Goal: Transaction & Acquisition: Purchase product/service

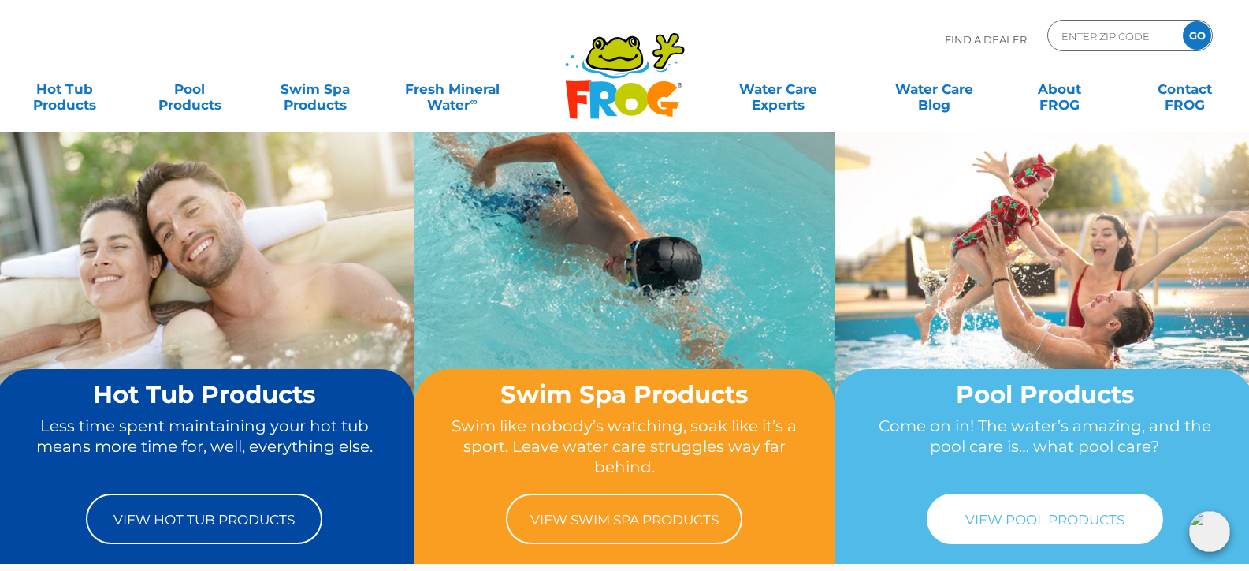
click at [1093, 511] on link "View Pool Products" at bounding box center [1045, 518] width 236 height 50
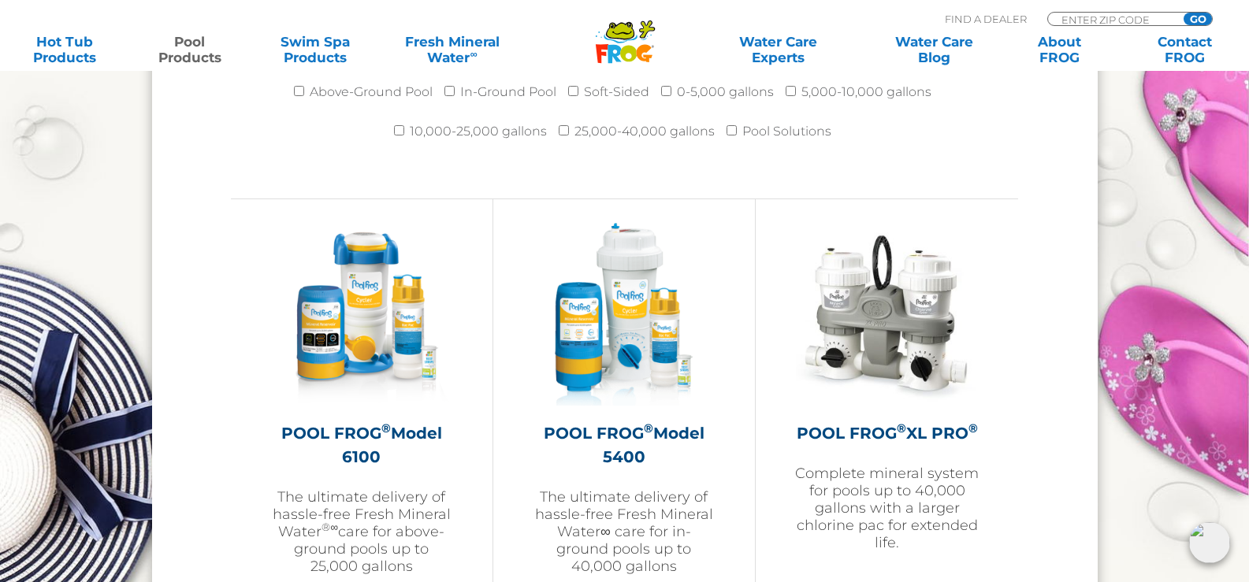
scroll to position [2174, 0]
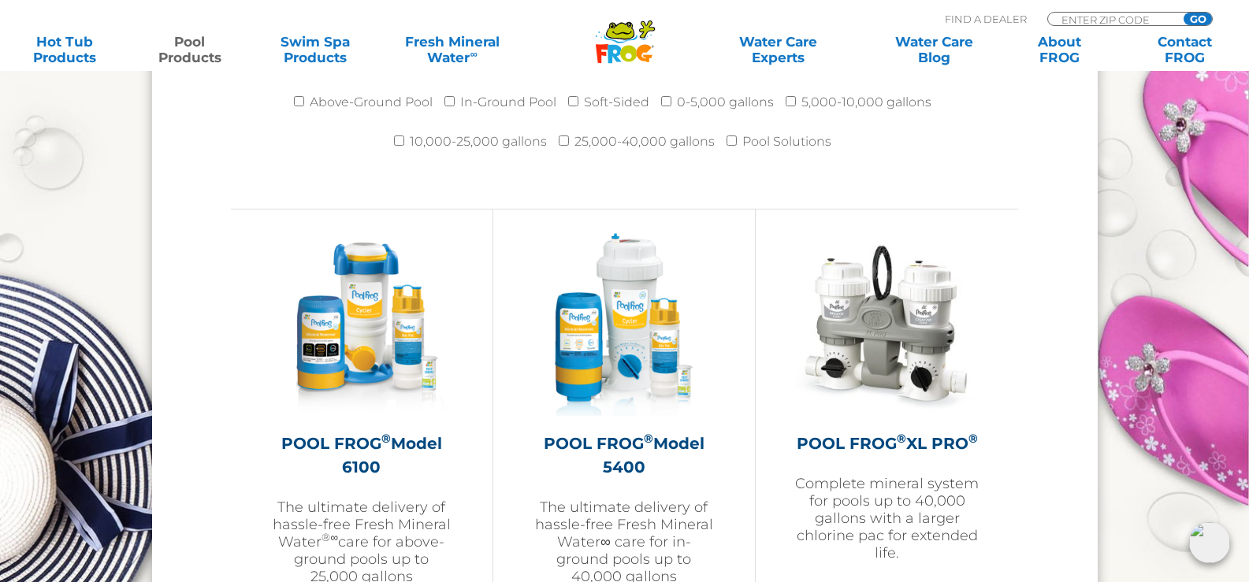
drag, startPoint x: 1254, startPoint y: 36, endPoint x: 1260, endPoint y: 288, distance: 252.3
click at [352, 441] on h2 "POOL FROG ® Model 6100" at bounding box center [361, 455] width 183 height 47
